Goal: Task Accomplishment & Management: Use online tool/utility

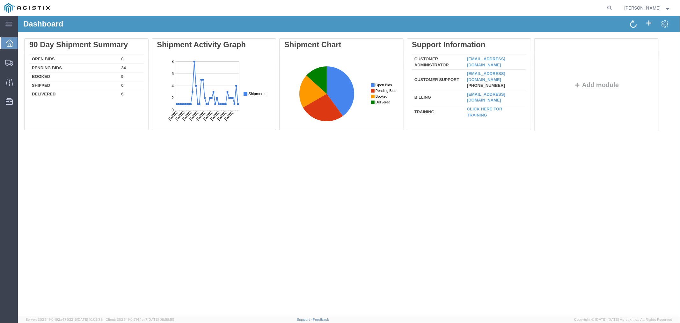
click at [13, 40] on div at bounding box center [9, 42] width 18 height 11
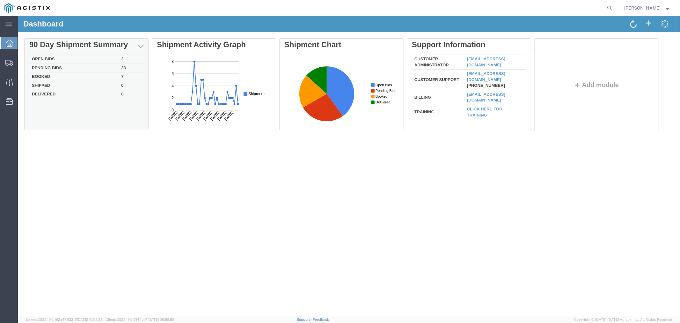
click at [45, 58] on td "Open Bids" at bounding box center [73, 59] width 89 height 9
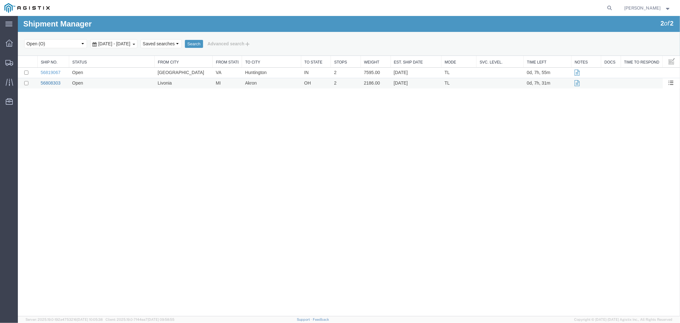
click at [40, 82] on link "56808303" at bounding box center [50, 82] width 20 height 5
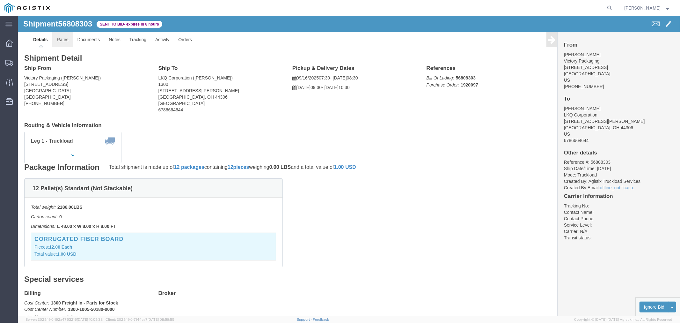
click link "Rates"
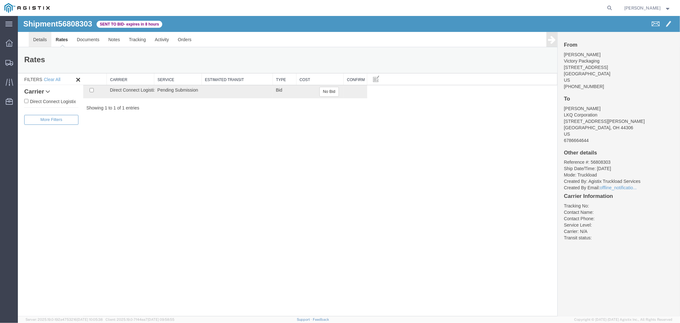
click at [37, 37] on link "Details" at bounding box center [39, 39] width 23 height 15
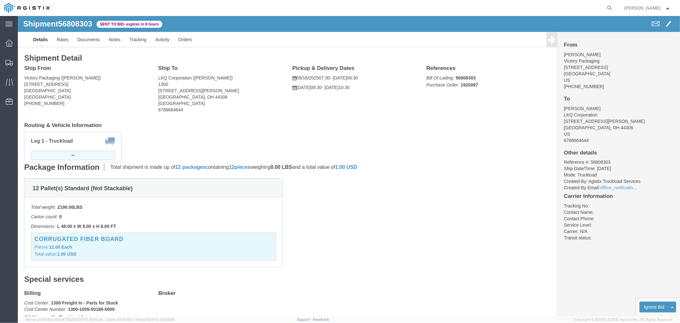
click button "button"
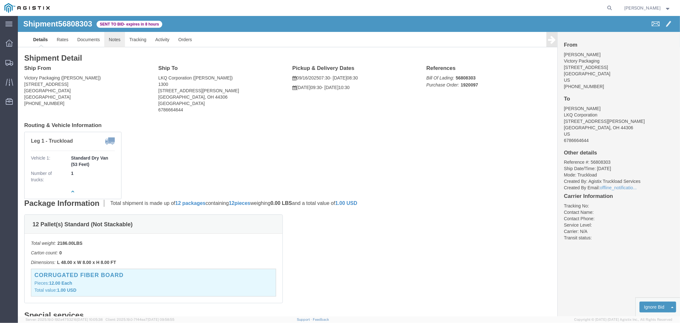
click link "Notes"
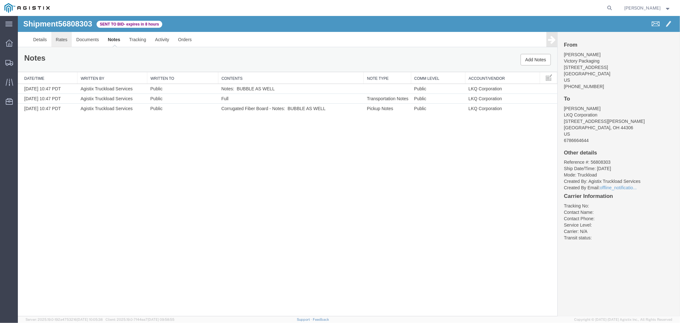
click at [63, 39] on link "Rates" at bounding box center [61, 39] width 21 height 15
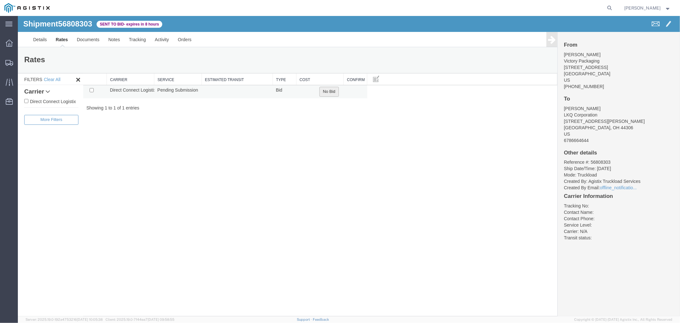
click at [327, 93] on button "No Bid" at bounding box center [328, 91] width 19 height 10
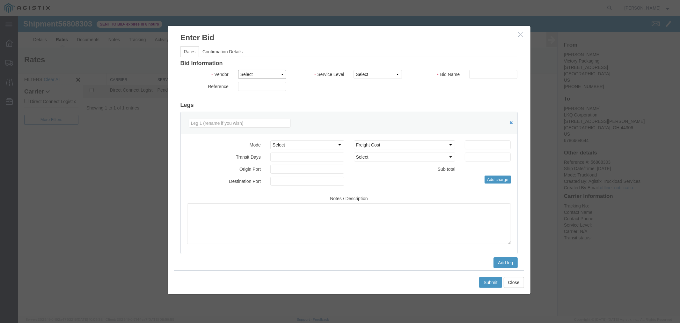
click at [263, 74] on select "Select Direct Connect Logistix" at bounding box center [262, 74] width 48 height 9
select select "4506"
click at [238, 70] on select "Select Direct Connect Logistix" at bounding box center [262, 74] width 48 height 9
click at [378, 74] on select "Select 3 - 5 Day Rail TL Standard 3- 5 Day" at bounding box center [377, 74] width 48 height 9
select select "15907"
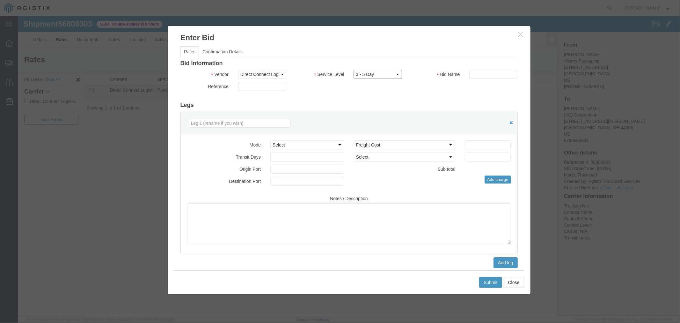
click at [353, 70] on select "Select 3 - 5 Day Rail TL Standard 3- 5 Day" at bounding box center [377, 74] width 48 height 9
drag, startPoint x: 487, startPoint y: 77, endPoint x: 493, endPoint y: 78, distance: 6.0
click at [488, 77] on input "text" at bounding box center [493, 74] width 48 height 9
type input "DCL"
click at [476, 141] on input "number" at bounding box center [488, 144] width 46 height 9
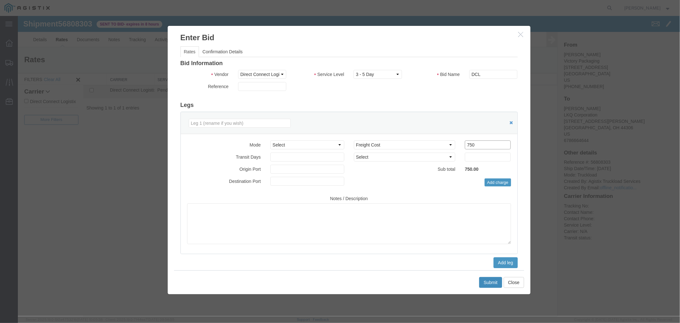
type input "750"
click at [483, 284] on button "Submit" at bounding box center [490, 281] width 23 height 11
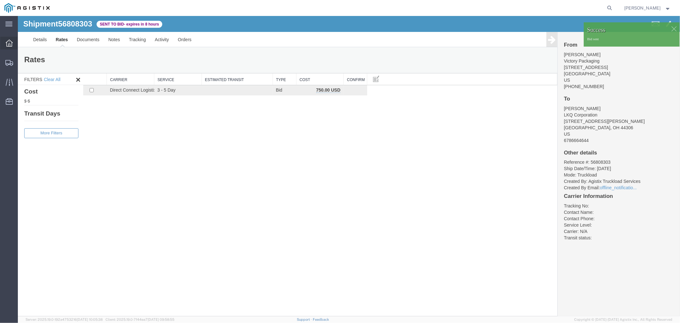
click at [4, 42] on div at bounding box center [9, 43] width 18 height 13
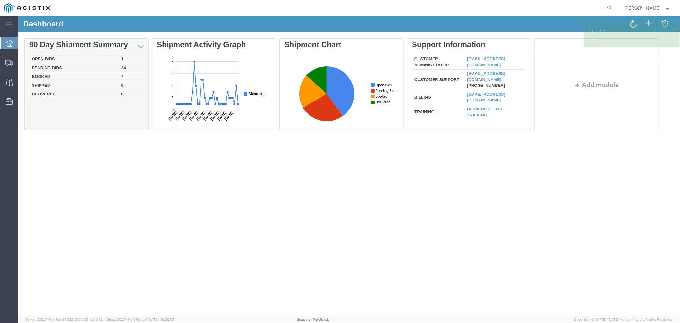
click at [46, 57] on td "Open Bids" at bounding box center [73, 59] width 89 height 9
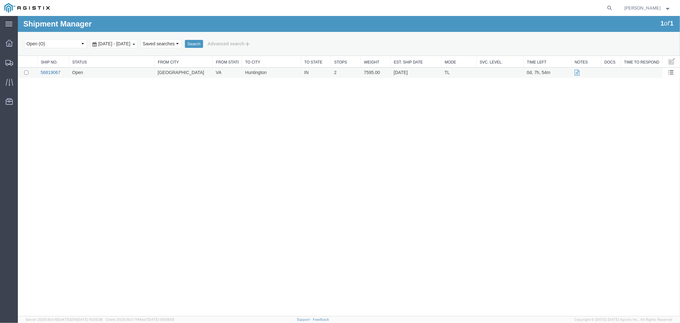
click at [53, 71] on link "56819067" at bounding box center [50, 72] width 20 height 5
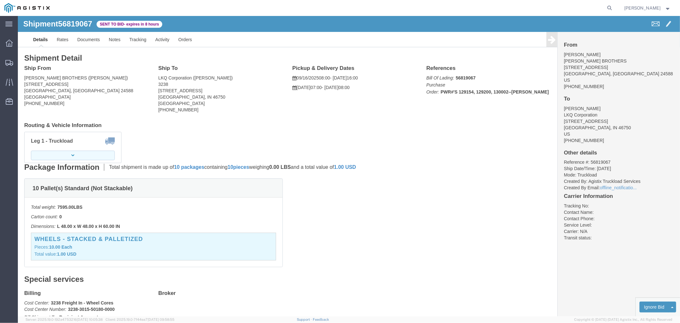
click icon "button"
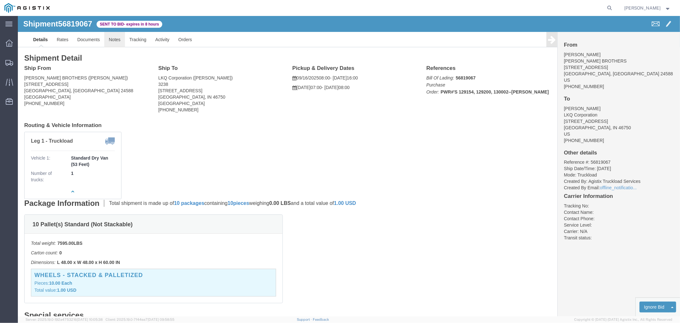
click link "Notes"
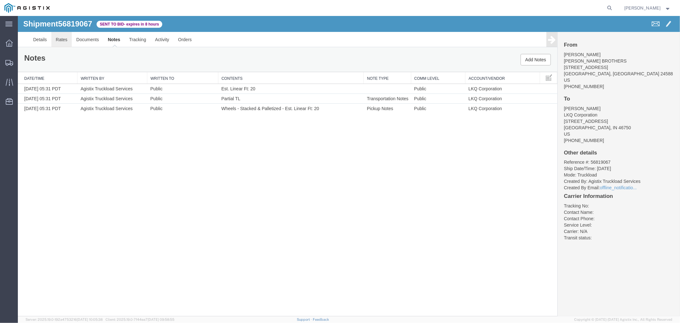
click at [61, 36] on link "Rates" at bounding box center [61, 39] width 21 height 15
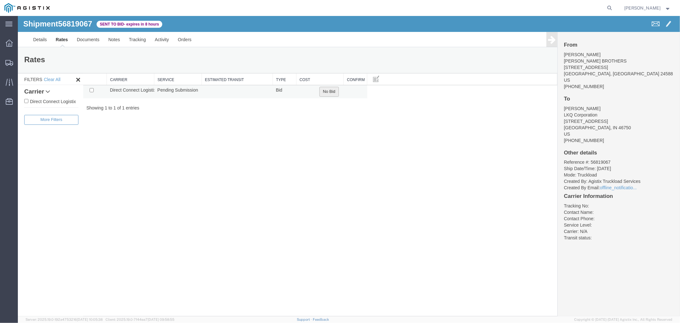
click at [333, 89] on button "No Bid" at bounding box center [328, 91] width 19 height 10
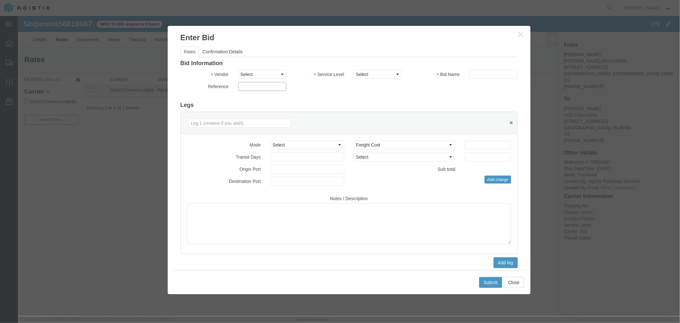
click at [256, 85] on input "text" at bounding box center [262, 86] width 48 height 9
click at [247, 85] on input "850" at bounding box center [262, 86] width 48 height 9
type input "950"
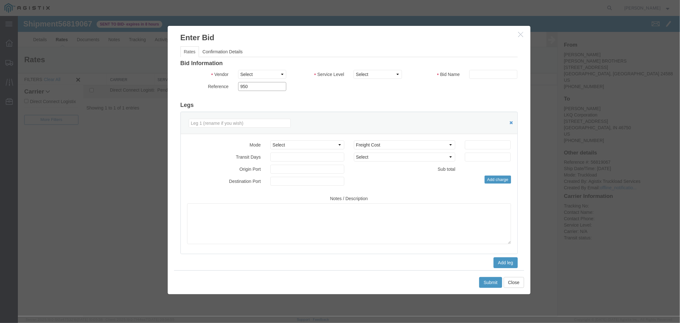
click at [263, 88] on input "950" at bounding box center [262, 86] width 48 height 9
click at [262, 77] on select "Select Direct Connect Logistix" at bounding box center [262, 74] width 48 height 9
select select "4506"
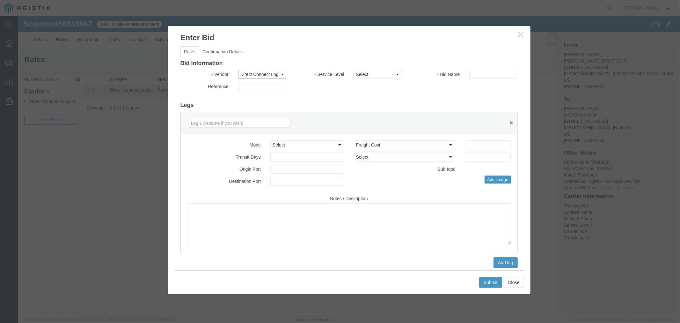
click at [238, 70] on select "Select Direct Connect Logistix" at bounding box center [262, 74] width 48 height 9
click at [369, 77] on select "Select 3 - 5 Day Rail TL Standard 3- 5 Day" at bounding box center [377, 74] width 48 height 9
select select "15907"
click at [353, 70] on select "Select 3 - 5 Day Rail TL Standard 3- 5 Day" at bounding box center [377, 74] width 48 height 9
click at [486, 74] on input "text" at bounding box center [493, 74] width 48 height 9
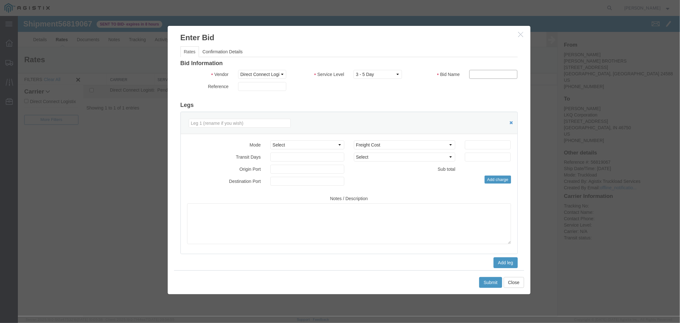
type input "DCL"
click at [493, 141] on input "number" at bounding box center [488, 144] width 46 height 9
click at [470, 144] on input "950" at bounding box center [488, 144] width 46 height 9
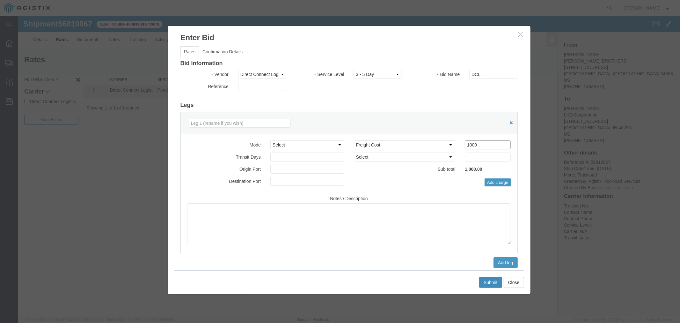
type input "1000"
click at [495, 277] on button "Submit" at bounding box center [490, 281] width 23 height 11
